Goal: Leave review/rating

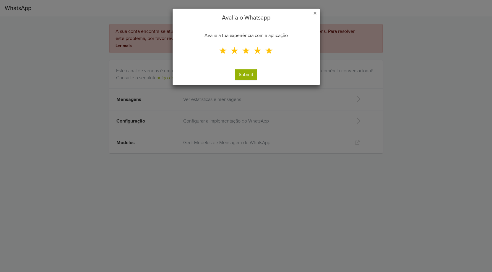
click at [270, 51] on span "★" at bounding box center [269, 50] width 9 height 11
click at [0, 0] on input "★" at bounding box center [0, 0] width 0 height 0
click at [245, 75] on button "Submit" at bounding box center [246, 74] width 22 height 11
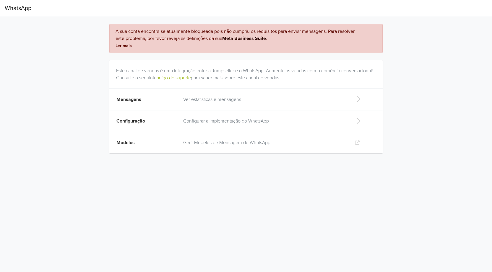
click at [230, 99] on p "Ver estatisticas e mensagens" at bounding box center [264, 99] width 162 height 7
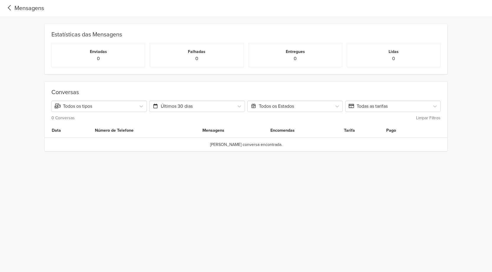
click at [11, 7] on icon at bounding box center [10, 8] width 10 height 8
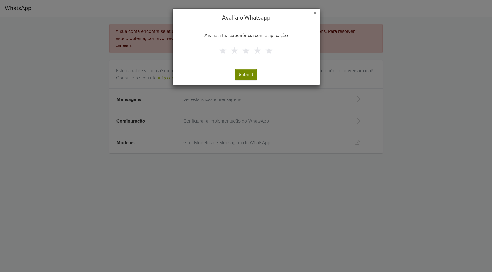
click at [242, 76] on button "Submit" at bounding box center [246, 74] width 22 height 11
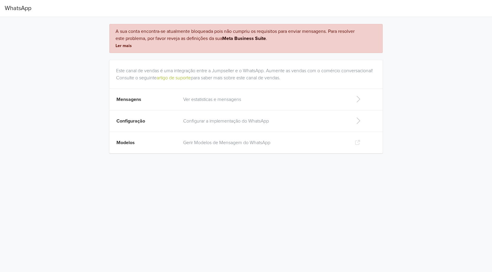
click at [167, 119] on td "Configuração" at bounding box center [144, 121] width 70 height 22
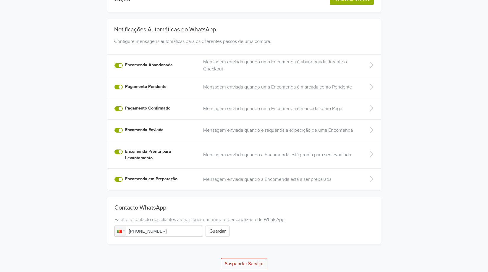
scroll to position [6, 0]
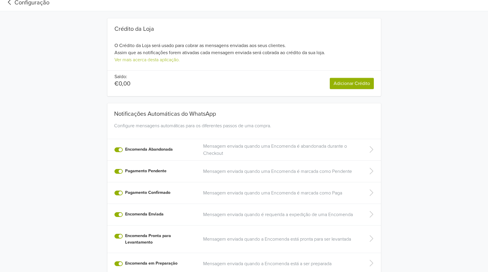
click at [9, 1] on icon at bounding box center [9, 1] width 3 height 5
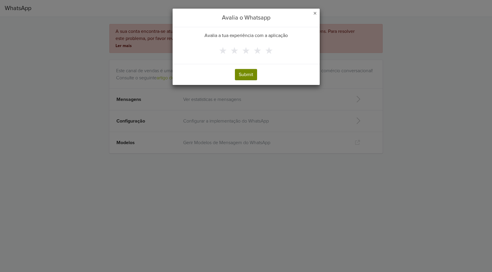
click at [249, 74] on button "Submit" at bounding box center [246, 74] width 22 height 11
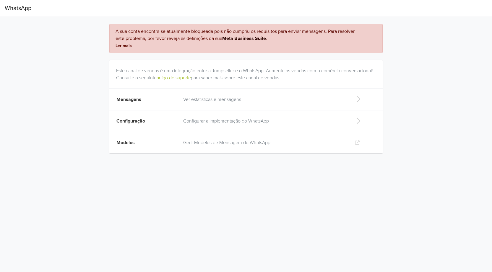
click at [222, 143] on p "Gerir Modelos de Mensagem do WhatsApp" at bounding box center [264, 142] width 162 height 7
